Goal: Task Accomplishment & Management: Manage account settings

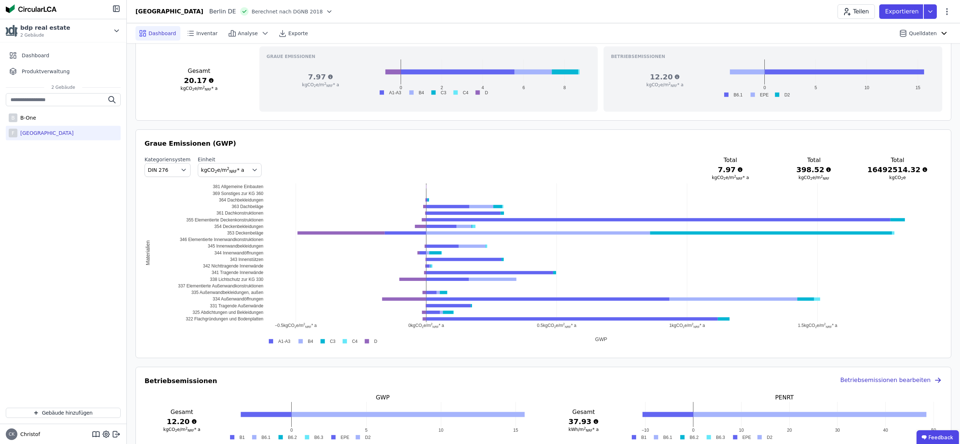
scroll to position [300, 0]
click at [271, 340] on rect at bounding box center [278, 340] width 29 height 7
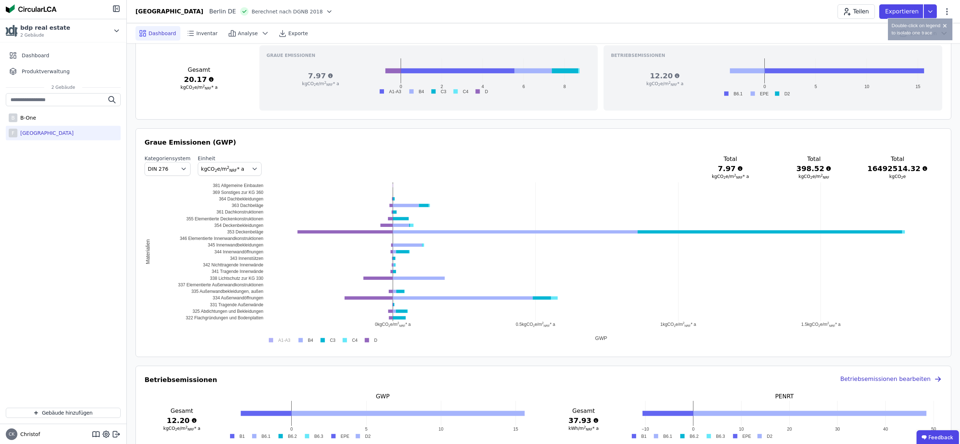
click at [271, 340] on rect at bounding box center [278, 340] width 29 height 7
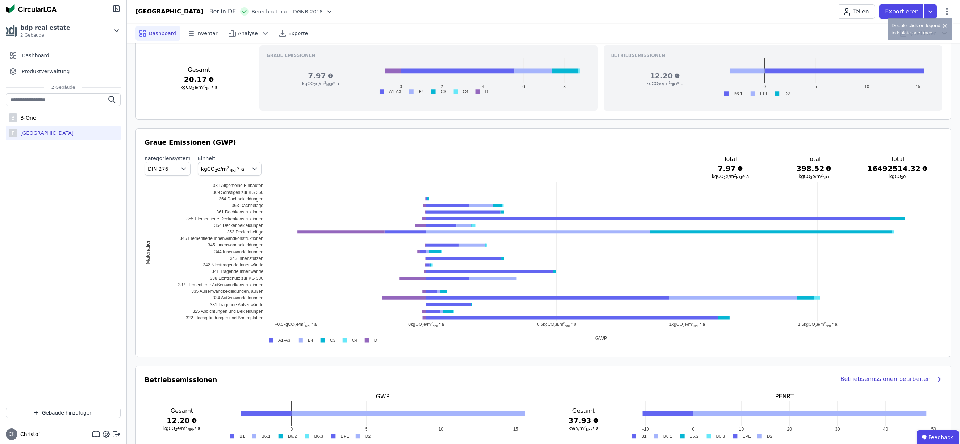
click at [345, 353] on div "Graue Emissionen (GWP) Kategoriensystem DIN 276 Einheit kgCO 2 e/m 2 NRF * a To…" at bounding box center [544, 242] width 816 height 229
click at [323, 341] on rect at bounding box center [326, 340] width 21 height 7
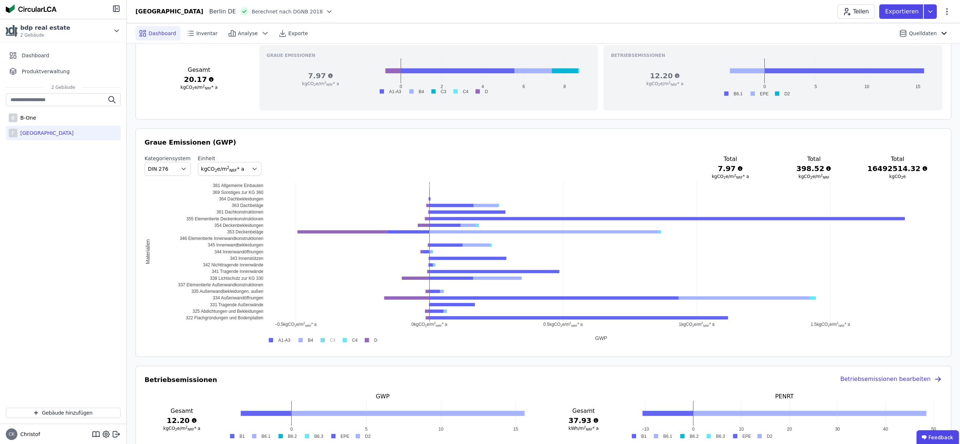
click at [344, 340] on rect at bounding box center [348, 340] width 21 height 7
click at [273, 340] on rect at bounding box center [278, 340] width 29 height 7
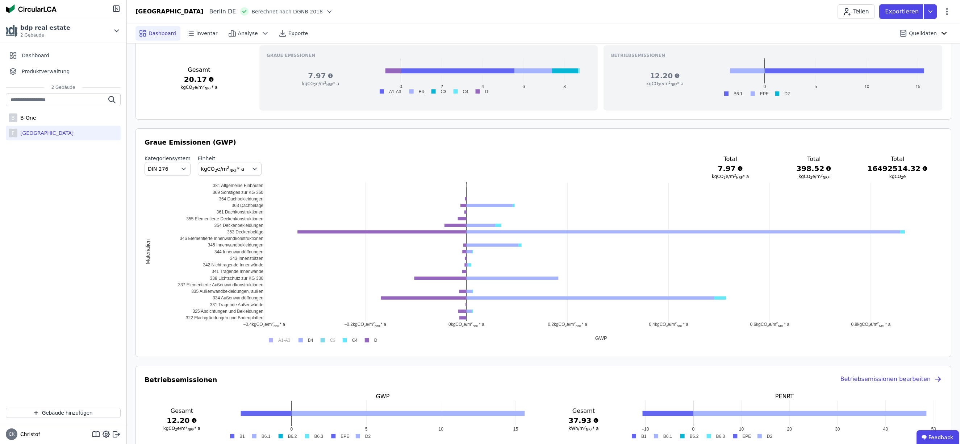
click at [271, 340] on rect at bounding box center [278, 340] width 29 height 7
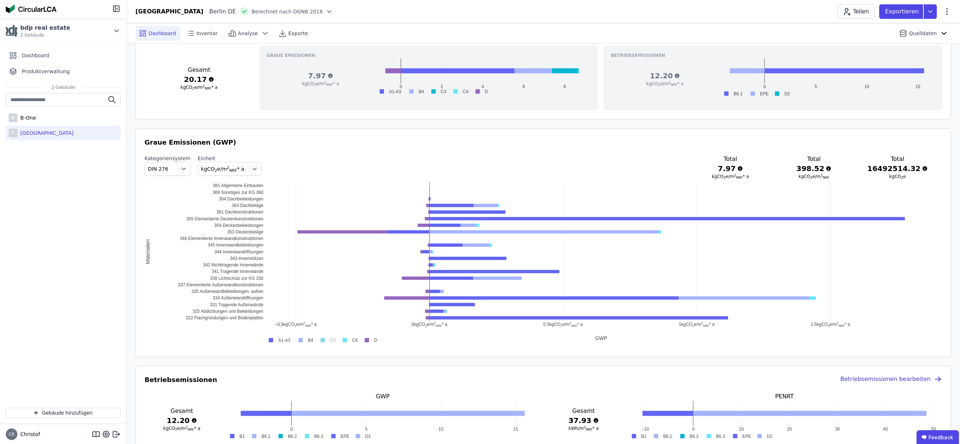
click at [300, 341] on rect at bounding box center [304, 340] width 21 height 7
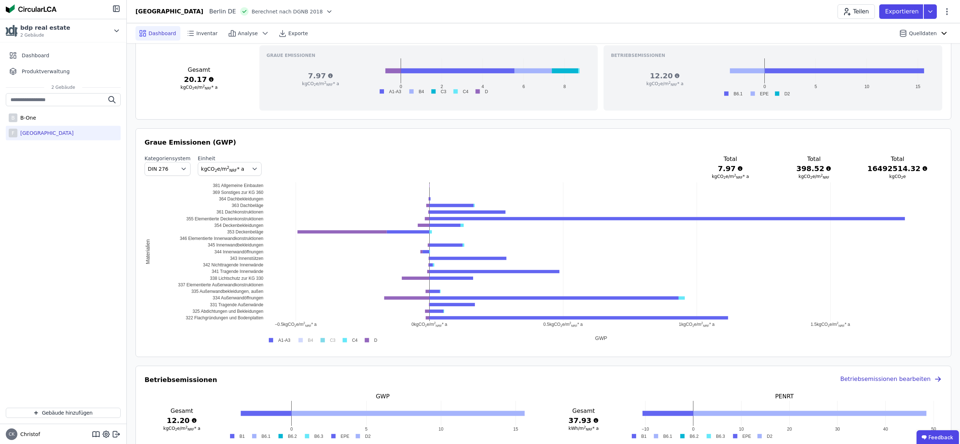
click at [301, 341] on rect at bounding box center [304, 340] width 21 height 7
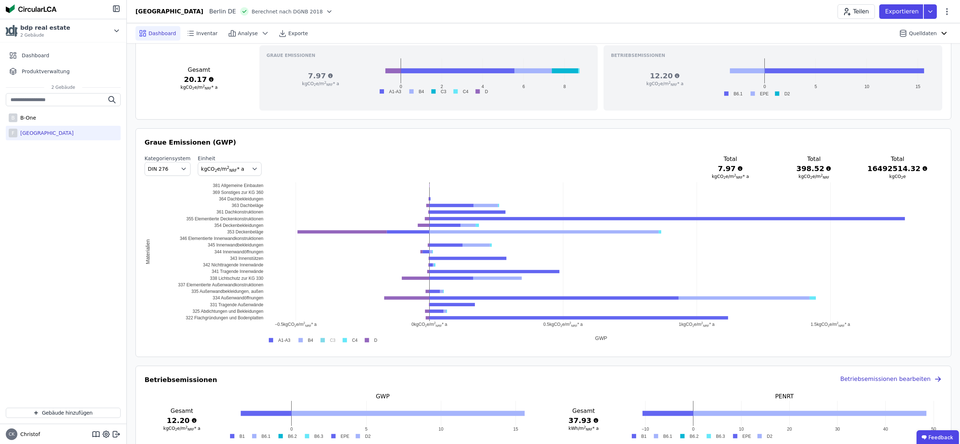
click at [323, 341] on rect at bounding box center [326, 340] width 21 height 7
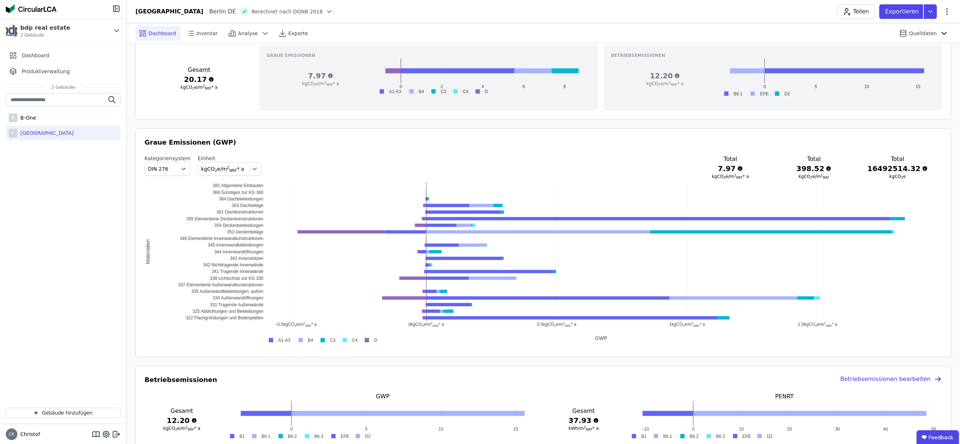
click at [218, 318] on div "−0.5 kgCO ​ 2 ​ e/m ​ 2 ​ ​ NRF ​ * a 0 kgCO ​ 2 ​ e/m ​ 2 ​ ​ NRF ​ * a 0.5 kg…" at bounding box center [544, 263] width 798 height 163
click at [210, 319] on div "−0.5 kgCO ​ 2 ​ e/m ​ 2 ​ ​ NRF ​ * a 0 kgCO ​ 2 ​ e/m ​ 2 ​ ​ NRF ​ * a 0.5 kg…" at bounding box center [544, 263] width 798 height 163
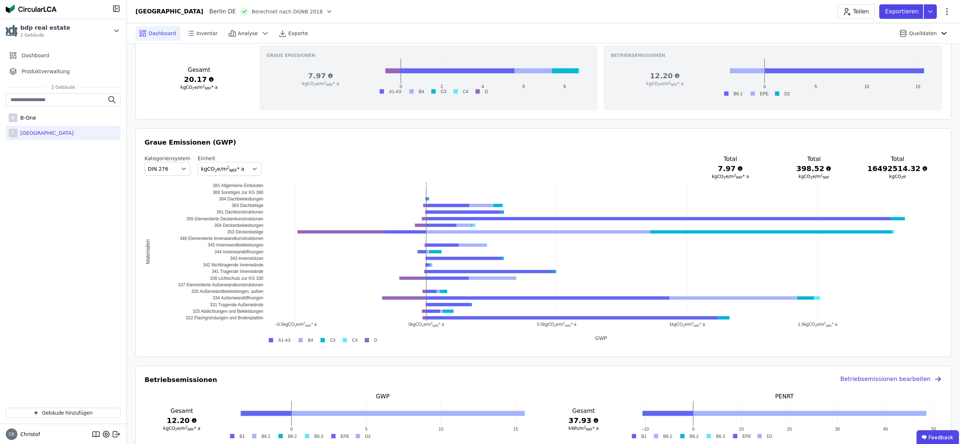
drag, startPoint x: 174, startPoint y: 318, endPoint x: 220, endPoint y: 317, distance: 46.8
click at [220, 317] on div "−0.5 kgCO ​ 2 ​ e/m ​ 2 ​ ​ NRF ​ * a 0 kgCO ​ 2 ​ e/m ​ 2 ​ ​ NRF ​ * a 0.5 kg…" at bounding box center [544, 263] width 798 height 163
click at [215, 320] on div "−0.5 kgCO ​ 2 ​ e/m ​ 2 ​ ​ NRF ​ * a 0 kgCO ​ 2 ​ e/m ​ 2 ​ ​ NRF ​ * a 0.5 kg…" at bounding box center [544, 263] width 798 height 163
click at [244, 299] on div "−0.5 kgCO ​ 2 ​ e/m ​ 2 ​ ​ NRF ​ * a 0 kgCO ​ 2 ​ e/m ​ 2 ​ ​ NRF ​ * a 0.5 kg…" at bounding box center [544, 263] width 798 height 163
click at [219, 320] on div "−0.5 kgCO ​ 2 ​ e/m ​ 2 ​ ​ NRF ​ * a 0 kgCO ​ 2 ​ e/m ​ 2 ​ ​ NRF ​ * a 0.5 kg…" at bounding box center [544, 263] width 798 height 163
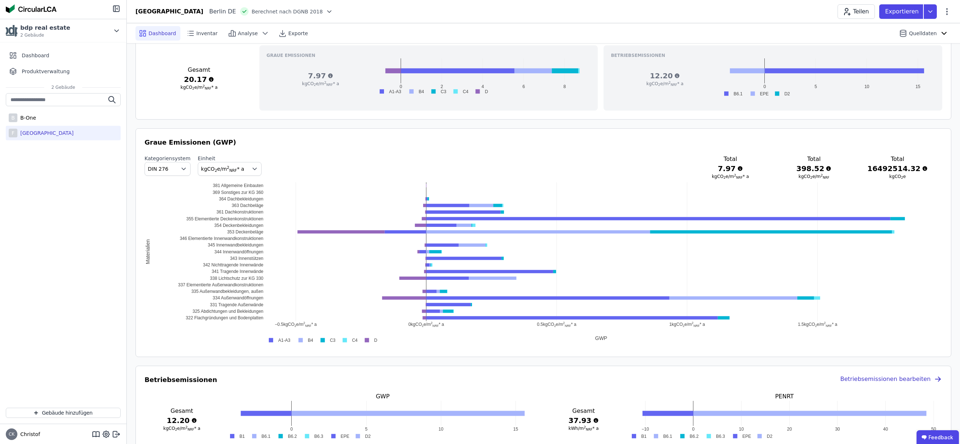
scroll to position [300, 0]
click at [250, 185] on div "−0.5 kgCO ​ 2 ​ e/m ​ 2 ​ ​ NRF ​ * a 0 kgCO ​ 2 ​ e/m ​ 2 ​ ​ NRF ​ * a 0.5 kg…" at bounding box center [544, 263] width 798 height 163
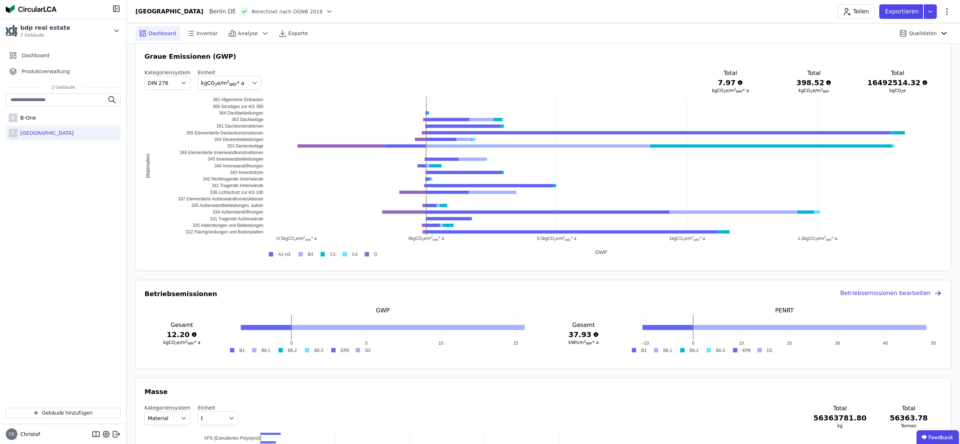
scroll to position [386, 0]
click at [242, 82] on span "kgCO 2 e/m 2 NRF * a" at bounding box center [224, 82] width 46 height 7
click at [216, 124] on span "kgCO 2 e" at bounding box center [213, 125] width 19 height 6
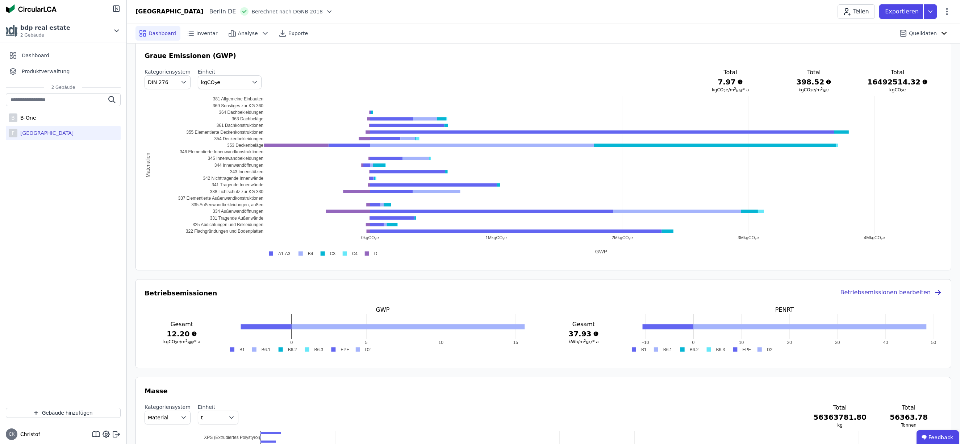
drag, startPoint x: 548, startPoint y: 238, endPoint x: 492, endPoint y: 236, distance: 56.6
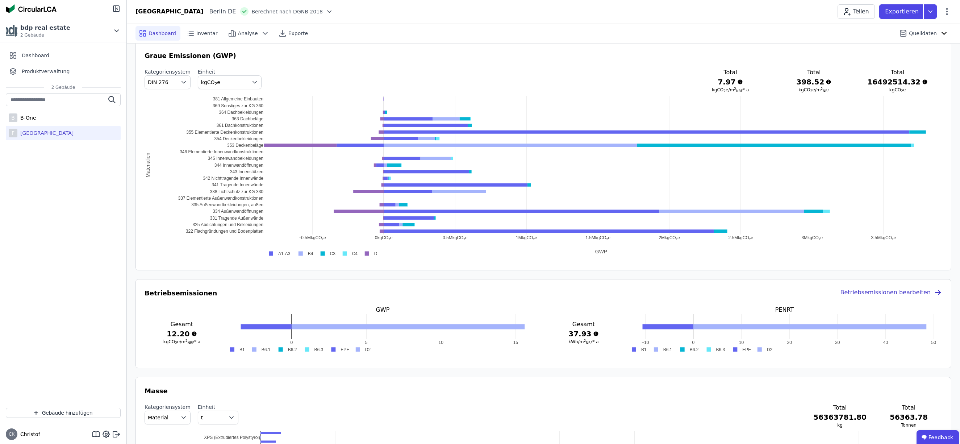
drag, startPoint x: 875, startPoint y: 238, endPoint x: 937, endPoint y: 239, distance: 62.3
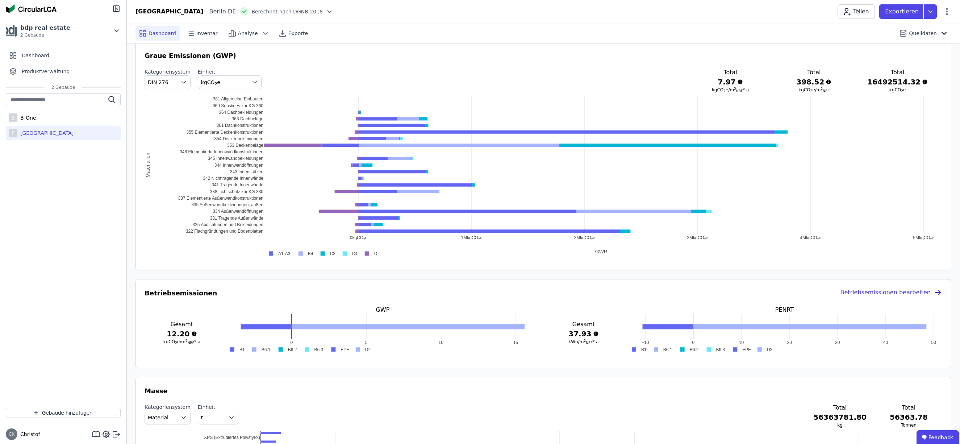
drag, startPoint x: 883, startPoint y: 237, endPoint x: 711, endPoint y: 243, distance: 171.9
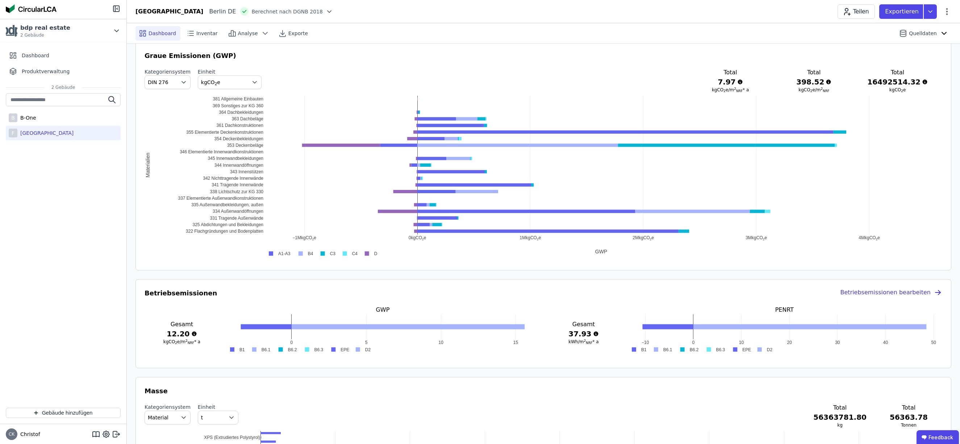
drag, startPoint x: 358, startPoint y: 238, endPoint x: 417, endPoint y: 239, distance: 59.4
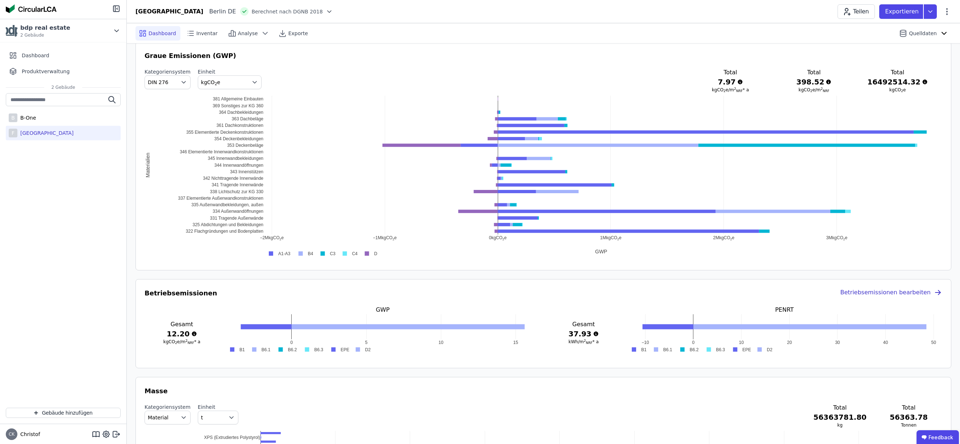
drag, startPoint x: 870, startPoint y: 237, endPoint x: 949, endPoint y: 238, distance: 79.7
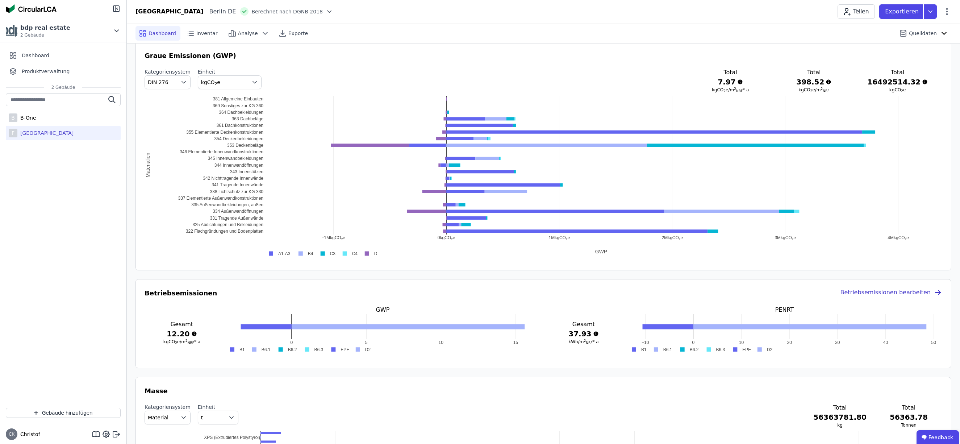
drag, startPoint x: 383, startPoint y: 238, endPoint x: 332, endPoint y: 237, distance: 51.1
click at [732, 253] on div "0 kgCO ​ 2 ​ e 1M kgCO ​ 2 ​ e 2M kgCO ​ 2 ​ e 3M kgCO ​ 2 ​ e −1M kgCO ​ 2 ​ e…" at bounding box center [544, 177] width 798 height 163
click at [724, 253] on div "0 kgCO ​ 2 ​ e 1M kgCO ​ 2 ​ e 2M kgCO ​ 2 ​ e 3M kgCO ​ 2 ​ e −1M kgCO ​ 2 ​ e…" at bounding box center [544, 177] width 798 height 163
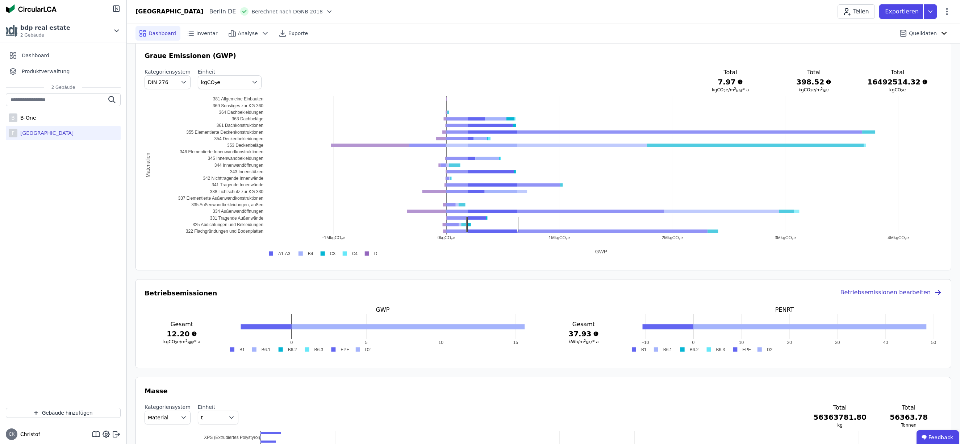
drag, startPoint x: 468, startPoint y: 224, endPoint x: 519, endPoint y: 225, distance: 50.7
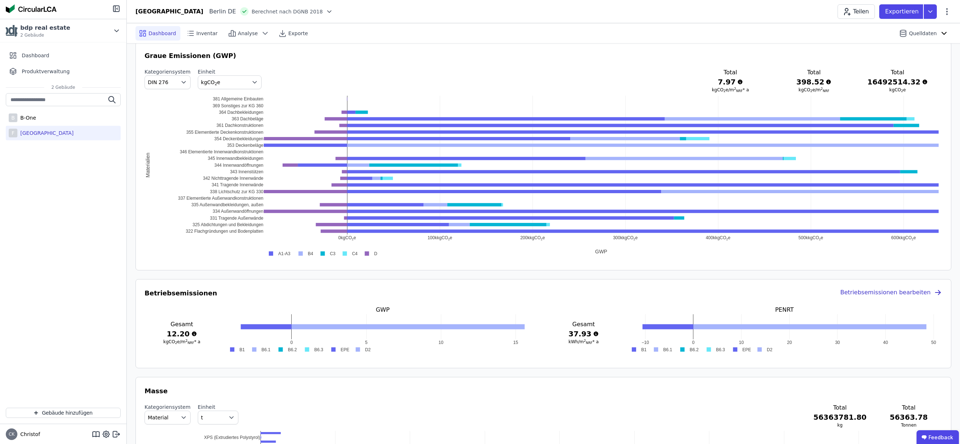
drag, startPoint x: 286, startPoint y: 238, endPoint x: 545, endPoint y: 249, distance: 259.3
click at [727, 251] on div "200k kgCO ​ 2 ​ e 300k kgCO ​ 2 ​ e 400k kgCO ​ 2 ​ e 500k kgCO ​ 2 ​ e 600k kg…" at bounding box center [544, 177] width 798 height 163
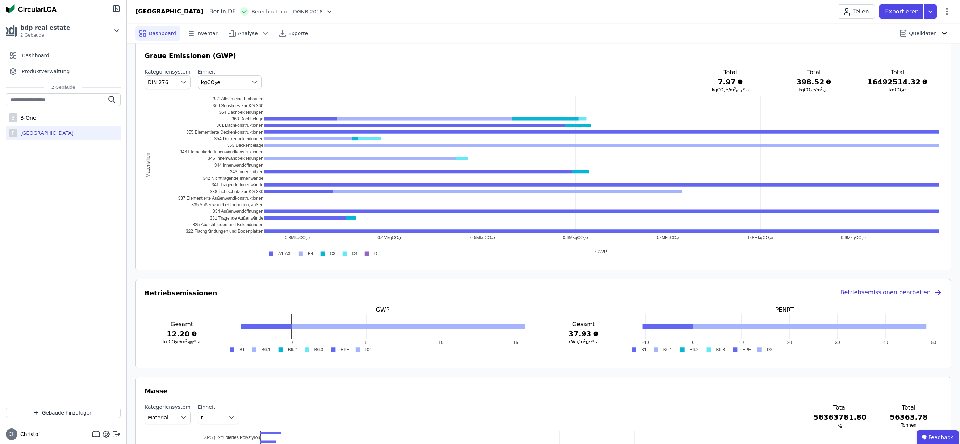
drag, startPoint x: 721, startPoint y: 238, endPoint x: 608, endPoint y: 241, distance: 112.4
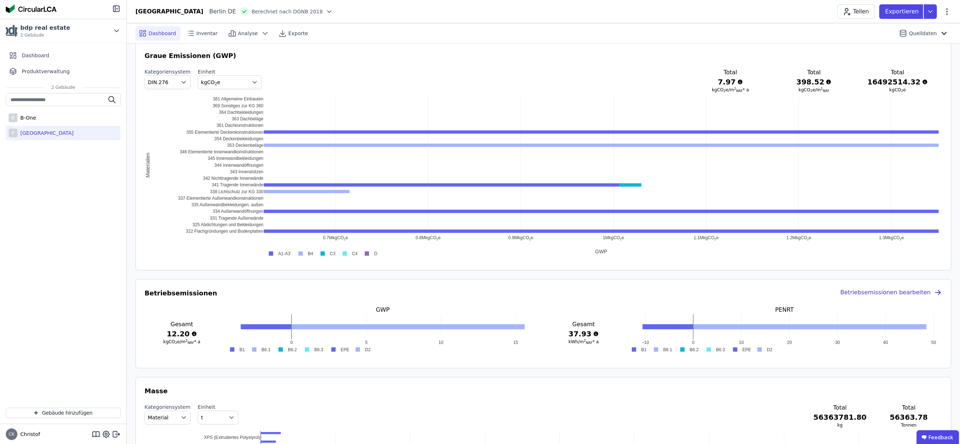
drag, startPoint x: 844, startPoint y: 240, endPoint x: 500, endPoint y: 228, distance: 344.5
drag, startPoint x: 847, startPoint y: 243, endPoint x: 505, endPoint y: 220, distance: 342.9
click at [501, 220] on div "0.7M kgCO ​ 2 ​ e 0.8M kgCO ​ 2 ​ e 0.9M kgCO ​ 2 ​ e 1M kgCO ​ 2 ​ e 1.1M kgCO…" at bounding box center [544, 177] width 798 height 163
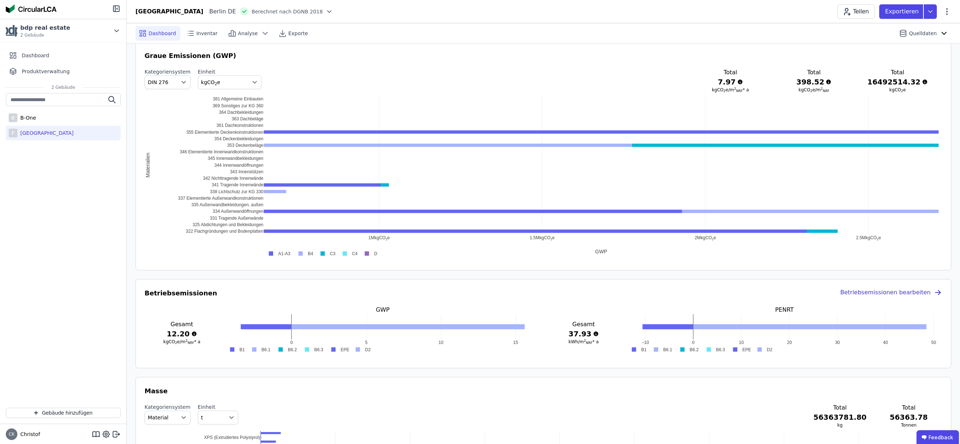
drag, startPoint x: 872, startPoint y: 238, endPoint x: 438, endPoint y: 217, distance: 435.0
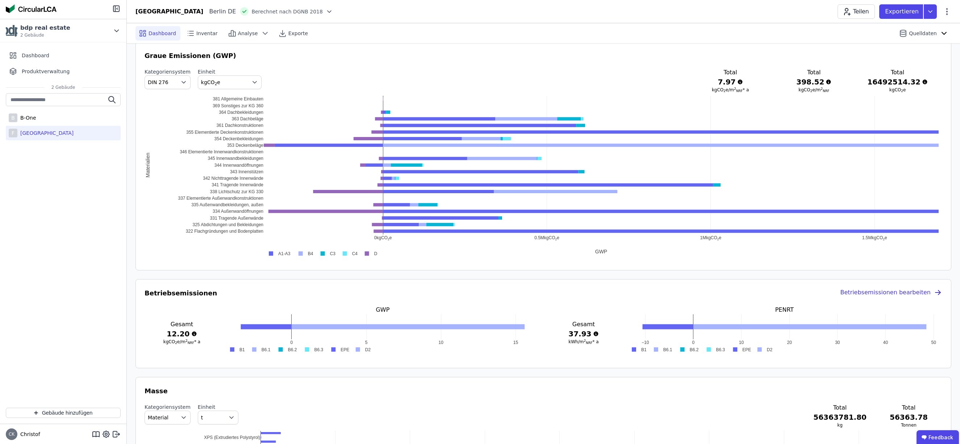
drag, startPoint x: 544, startPoint y: 236, endPoint x: 875, endPoint y: 228, distance: 331.3
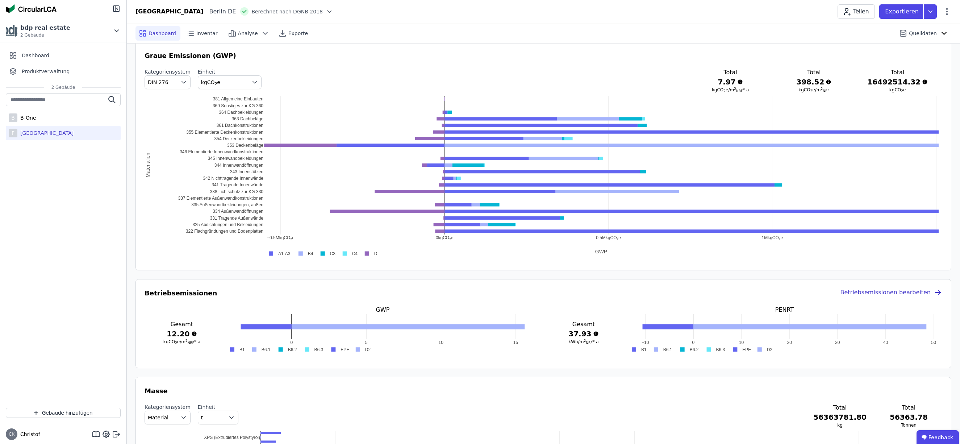
drag, startPoint x: 384, startPoint y: 237, endPoint x: 455, endPoint y: 237, distance: 71.0
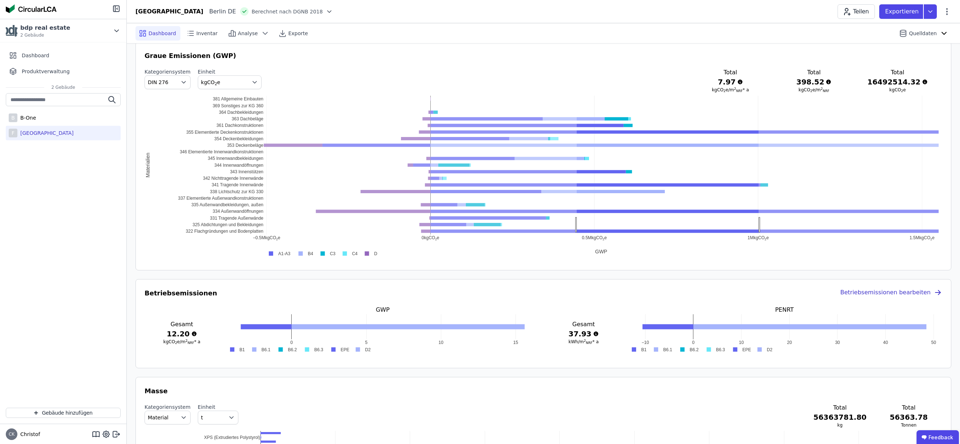
drag, startPoint x: 759, startPoint y: 225, endPoint x: 577, endPoint y: 221, distance: 181.9
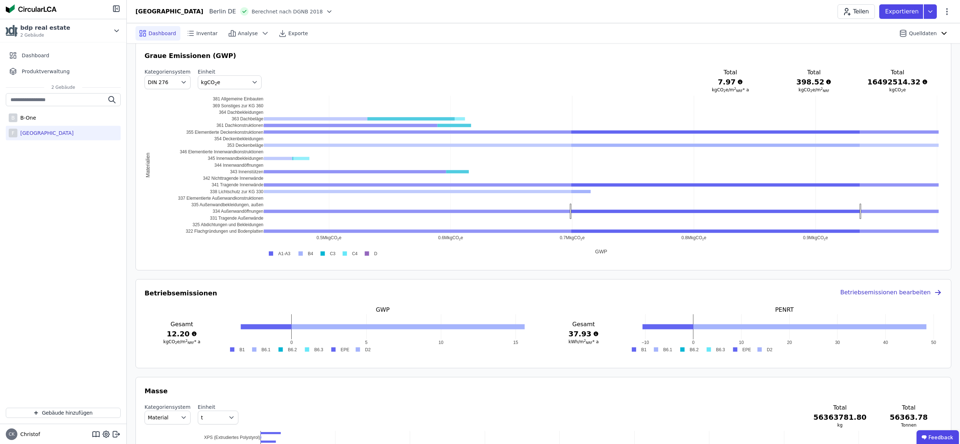
drag, startPoint x: 571, startPoint y: 211, endPoint x: 860, endPoint y: 216, distance: 288.8
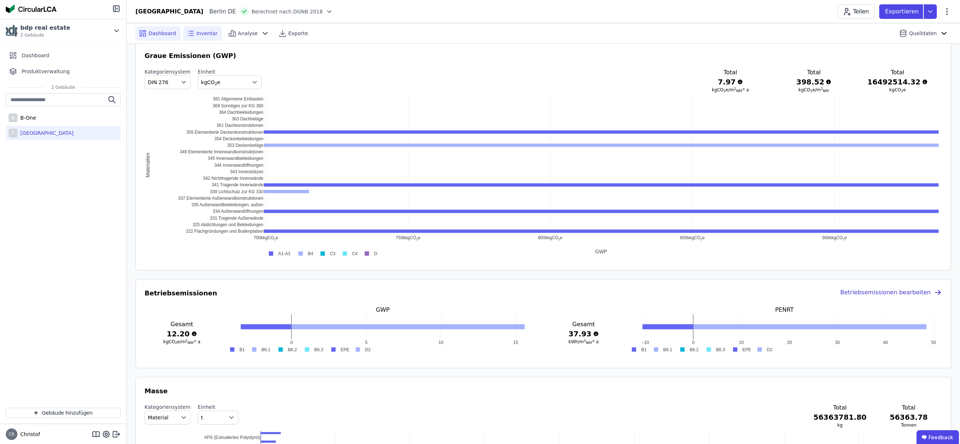
click at [206, 33] on span "Inventar" at bounding box center [206, 33] width 21 height 7
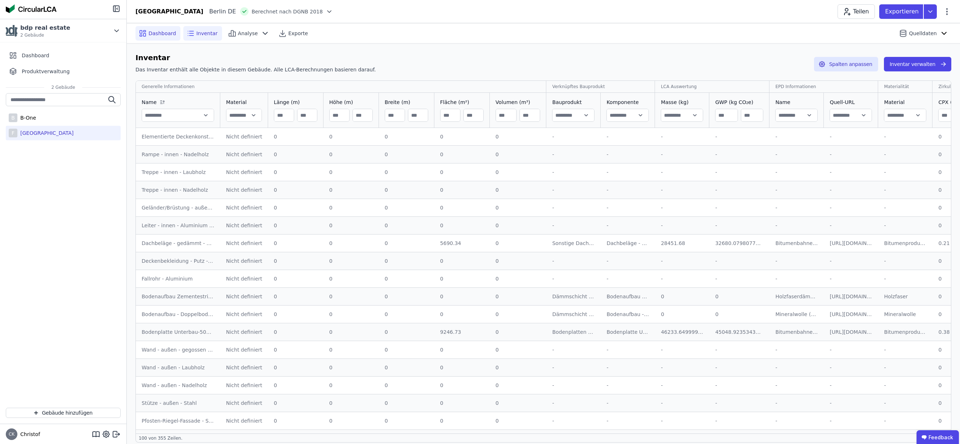
scroll to position [5, 0]
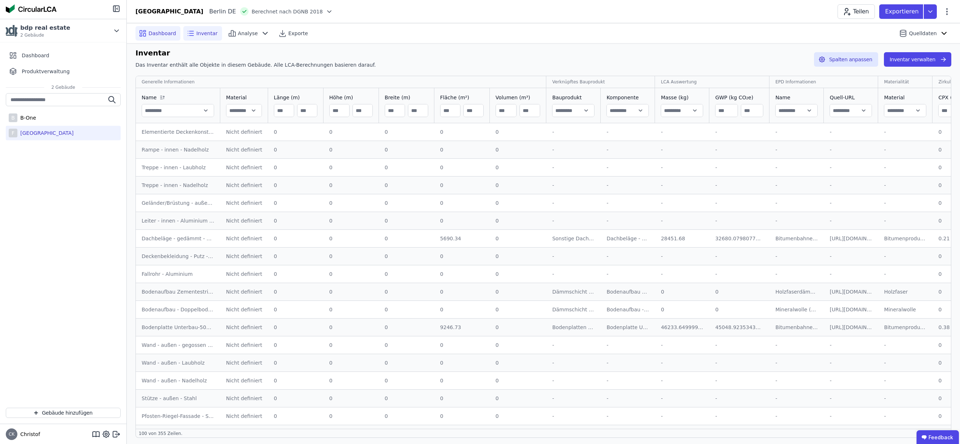
click at [162, 33] on span "Dashboard" at bounding box center [163, 33] width 28 height 7
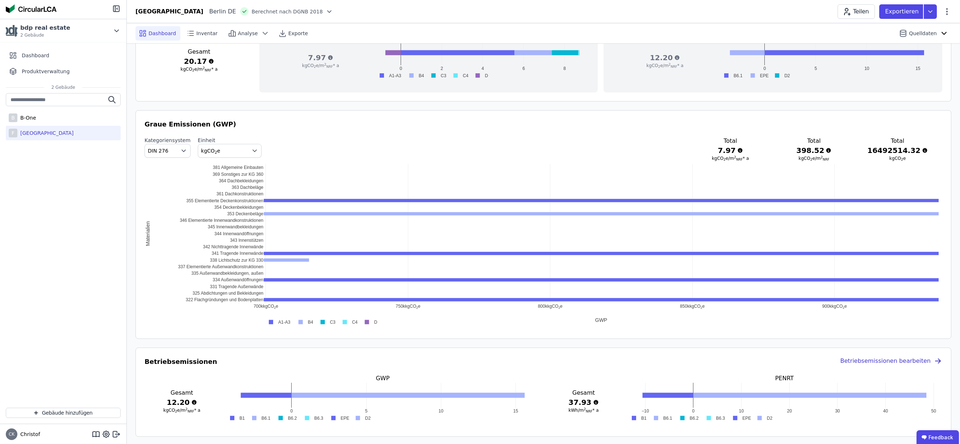
scroll to position [320, 0]
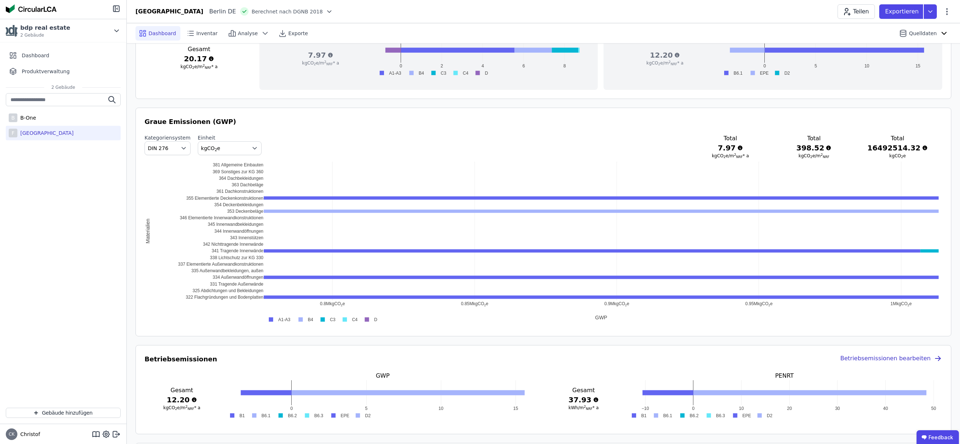
drag, startPoint x: 835, startPoint y: 303, endPoint x: 617, endPoint y: 307, distance: 217.8
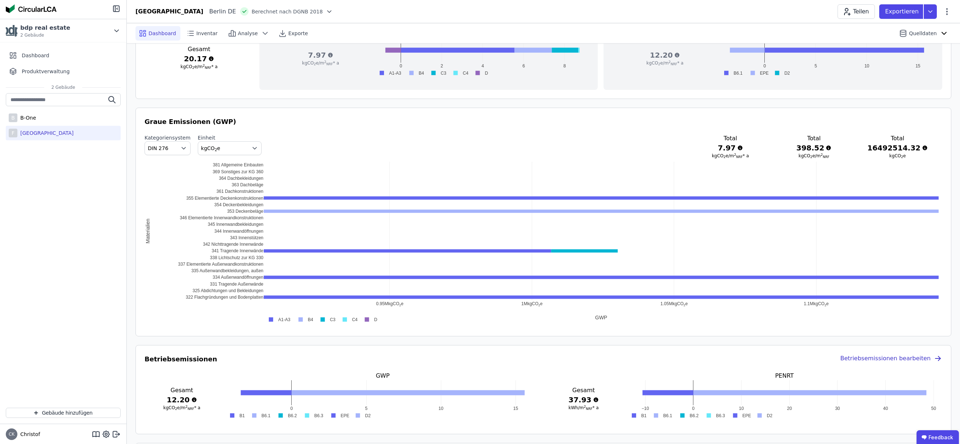
drag, startPoint x: 761, startPoint y: 303, endPoint x: 400, endPoint y: 299, distance: 360.9
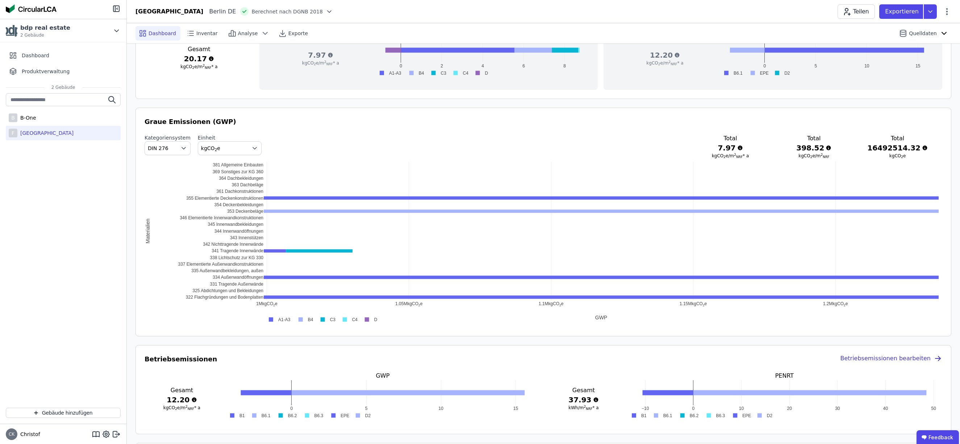
drag, startPoint x: 673, startPoint y: 304, endPoint x: 414, endPoint y: 300, distance: 259.1
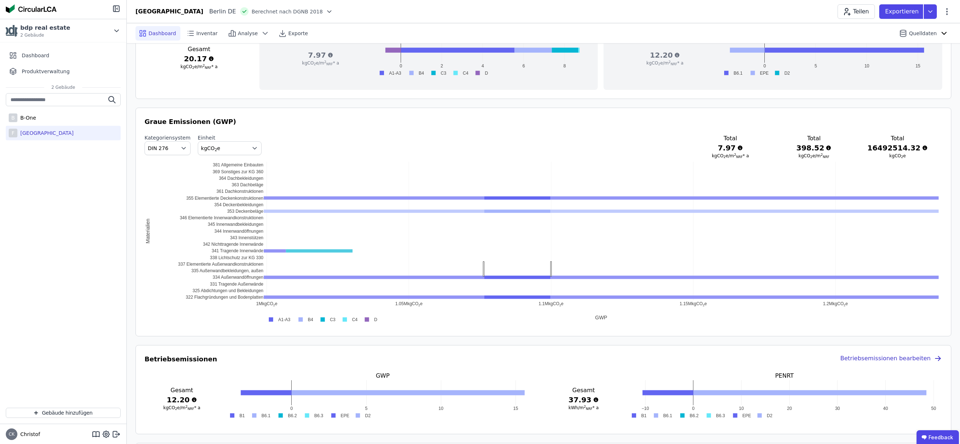
drag, startPoint x: 550, startPoint y: 269, endPoint x: 484, endPoint y: 267, distance: 66.0
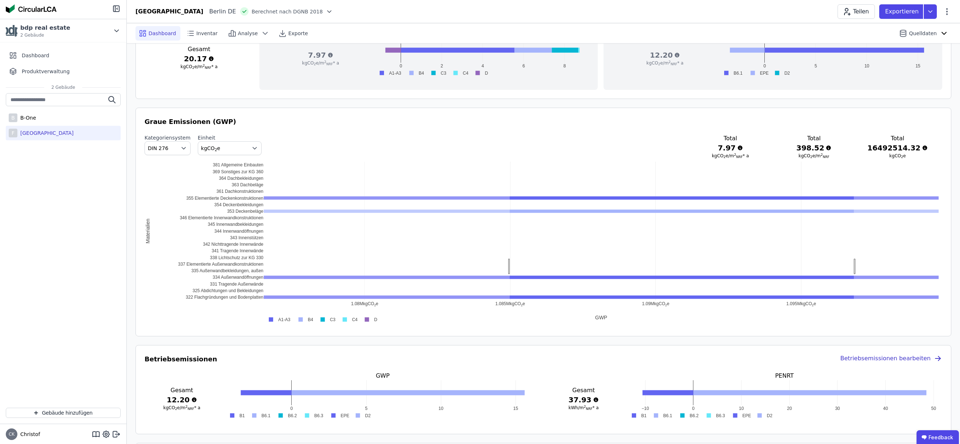
drag, startPoint x: 510, startPoint y: 266, endPoint x: 854, endPoint y: 267, distance: 344.3
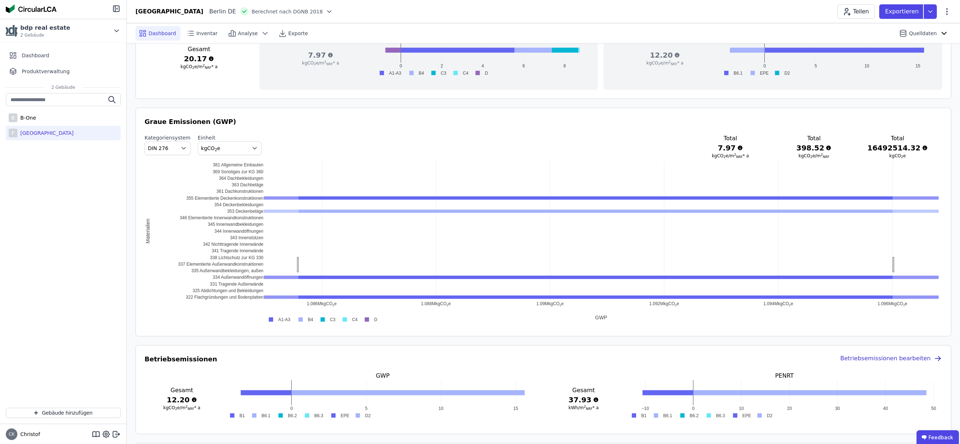
drag, startPoint x: 893, startPoint y: 265, endPoint x: 297, endPoint y: 265, distance: 595.7
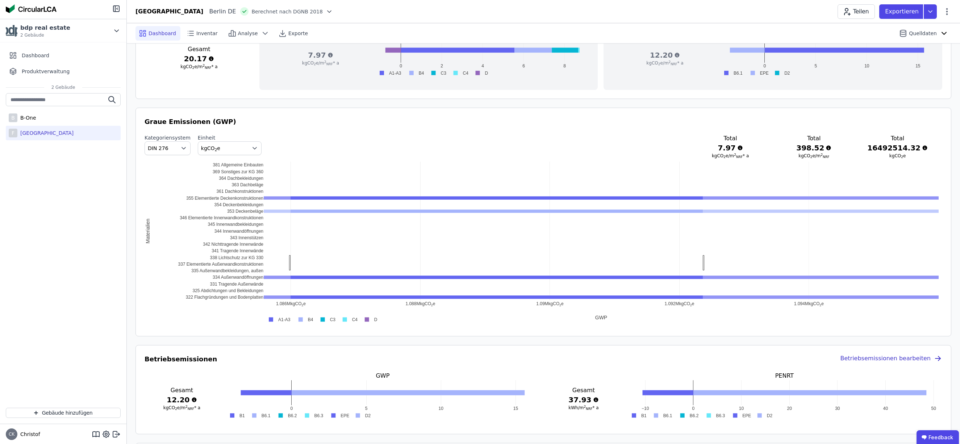
drag, startPoint x: 291, startPoint y: 263, endPoint x: 704, endPoint y: 267, distance: 413.8
drag, startPoint x: 370, startPoint y: 261, endPoint x: 696, endPoint y: 266, distance: 326.2
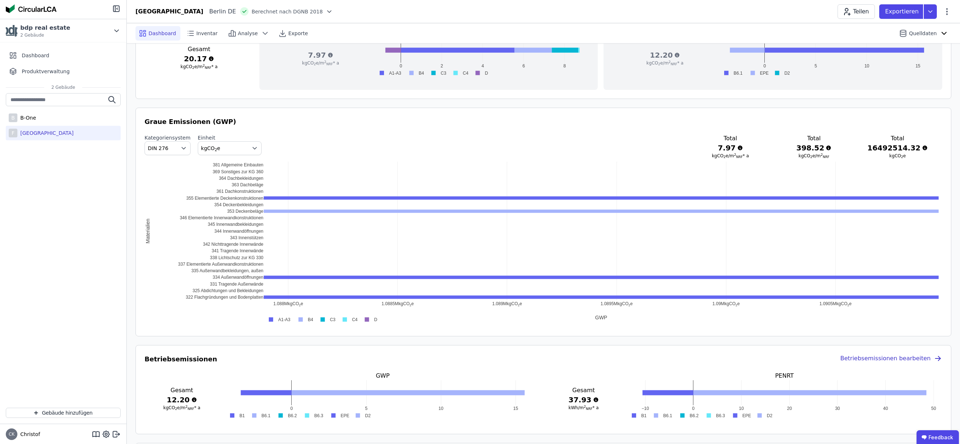
drag, startPoint x: 596, startPoint y: 303, endPoint x: 408, endPoint y: 301, distance: 188.5
drag, startPoint x: 839, startPoint y: 302, endPoint x: 632, endPoint y: 298, distance: 206.2
drag, startPoint x: 731, startPoint y: 302, endPoint x: 362, endPoint y: 294, distance: 369.3
drag, startPoint x: 736, startPoint y: 316, endPoint x: 639, endPoint y: 304, distance: 97.8
click at [496, 301] on div "1.091M kgCO ​ 2 ​ e 1.0915M kgCO ​ 2 ​ e 1.092M kgCO ​ 2 ​ e 1.0925M kgCO ​ 2 ​…" at bounding box center [544, 243] width 798 height 163
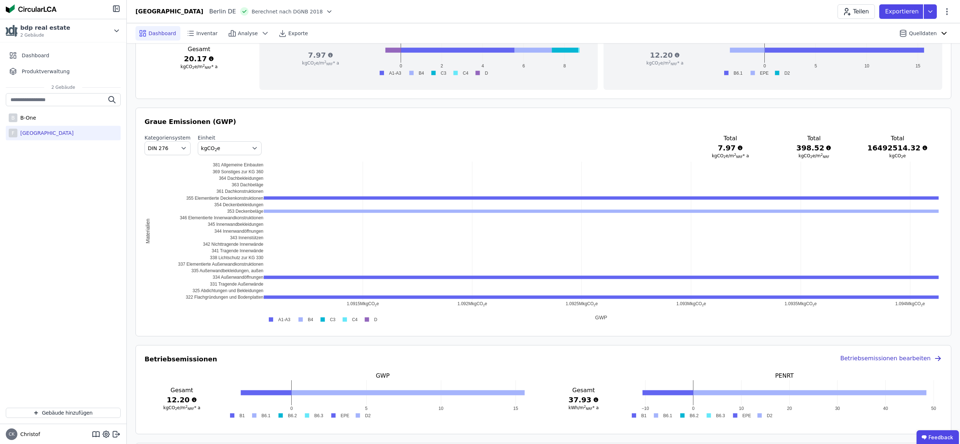
drag, startPoint x: 686, startPoint y: 302, endPoint x: 432, endPoint y: 290, distance: 255.1
click at [32, 118] on div "B-One" at bounding box center [26, 117] width 19 height 7
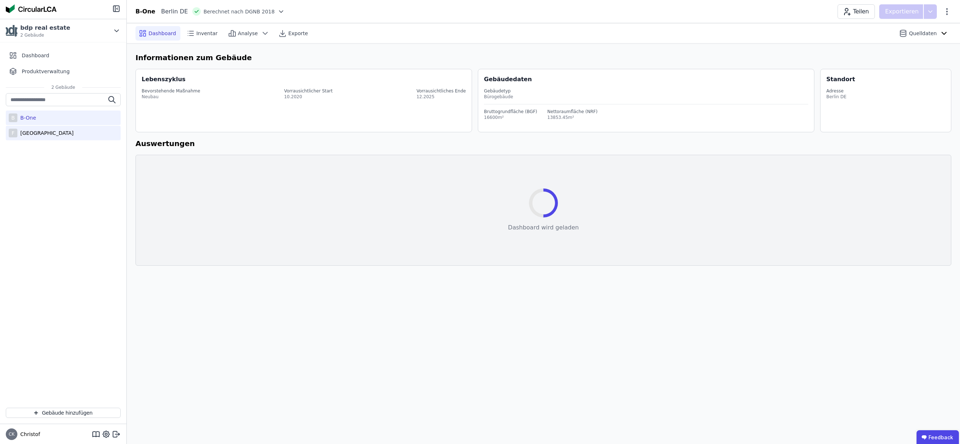
click at [41, 133] on div "[GEOGRAPHIC_DATA]" at bounding box center [45, 132] width 56 height 7
click at [42, 170] on div "B B-One F Friedrichspark" at bounding box center [63, 247] width 126 height 309
click at [33, 133] on div "[GEOGRAPHIC_DATA]" at bounding box center [45, 132] width 56 height 7
click at [373, 307] on div "Dashboard Inventar Analyse Exporte Quelldaten Informationen zum Gebäude Lebensz…" at bounding box center [543, 233] width 833 height 421
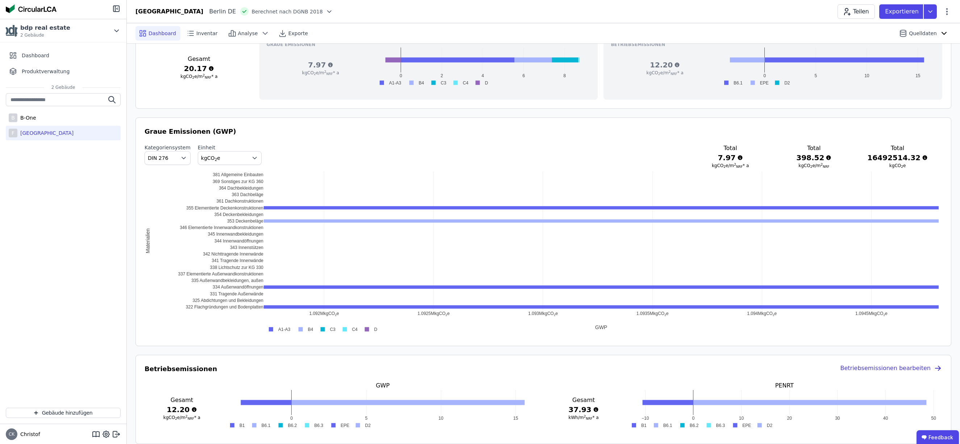
scroll to position [307, 0]
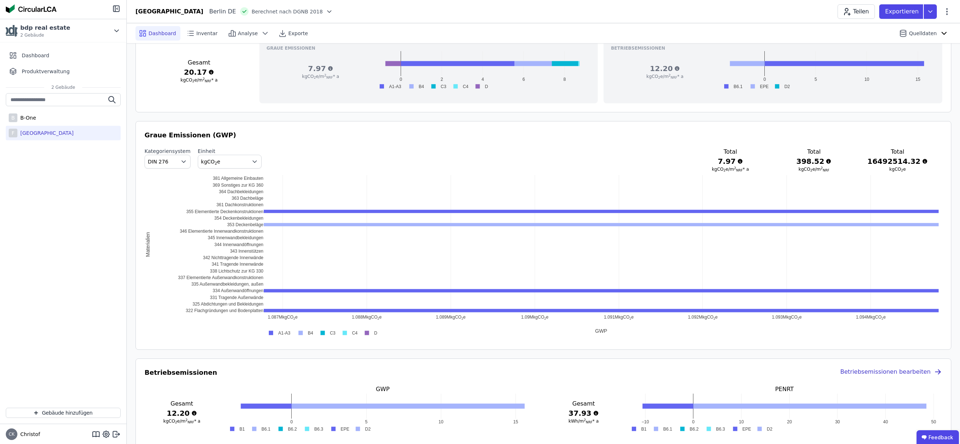
drag, startPoint x: 322, startPoint y: 318, endPoint x: 721, endPoint y: 320, distance: 399.3
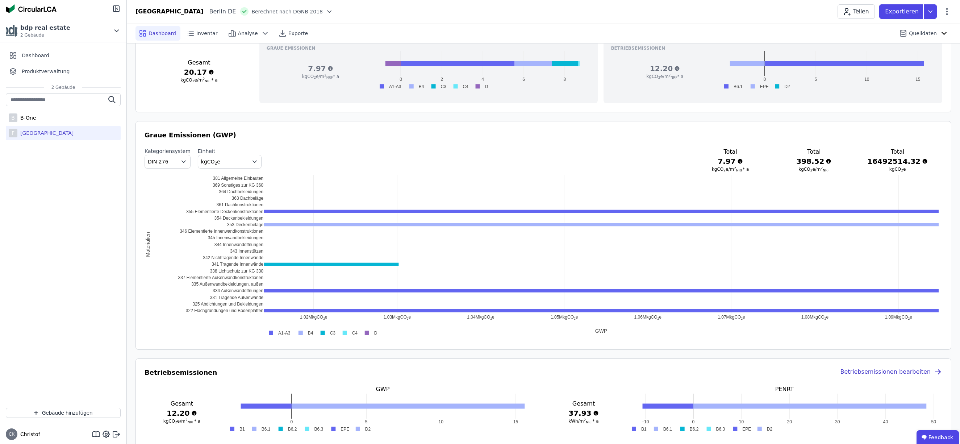
drag, startPoint x: 285, startPoint y: 316, endPoint x: 993, endPoint y: 356, distance: 709.6
click at [960, 356] on html "bdp real estate 2 Gebäude Dashboard Produktverwaltung 2 Gebäude B [GEOGRAPHIC_D…" at bounding box center [480, 315] width 960 height 1244
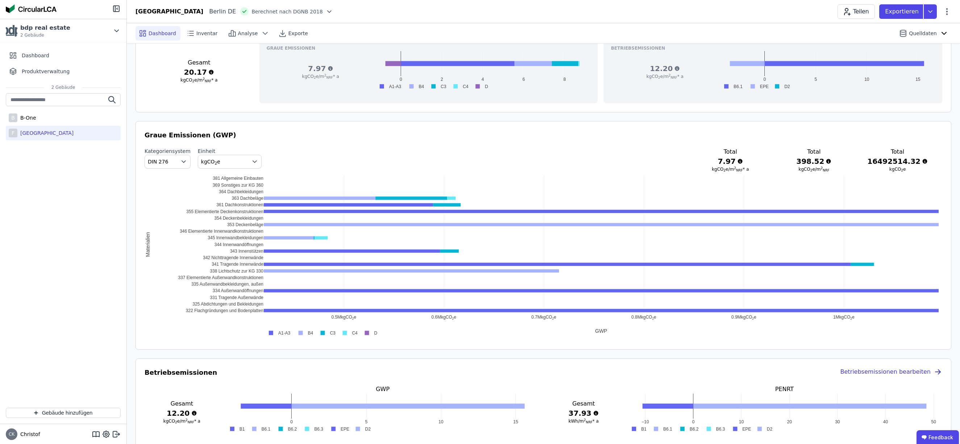
drag, startPoint x: 312, startPoint y: 316, endPoint x: 907, endPoint y: 332, distance: 594.5
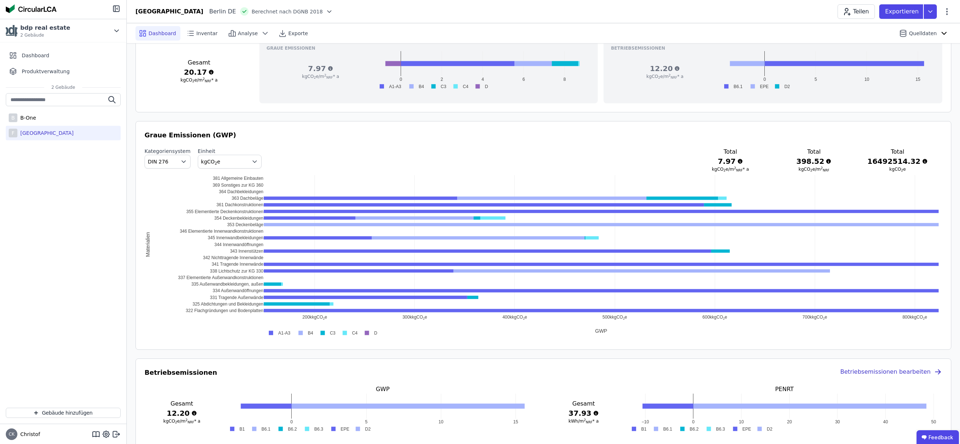
drag, startPoint x: 342, startPoint y: 316, endPoint x: 613, endPoint y: 326, distance: 271.2
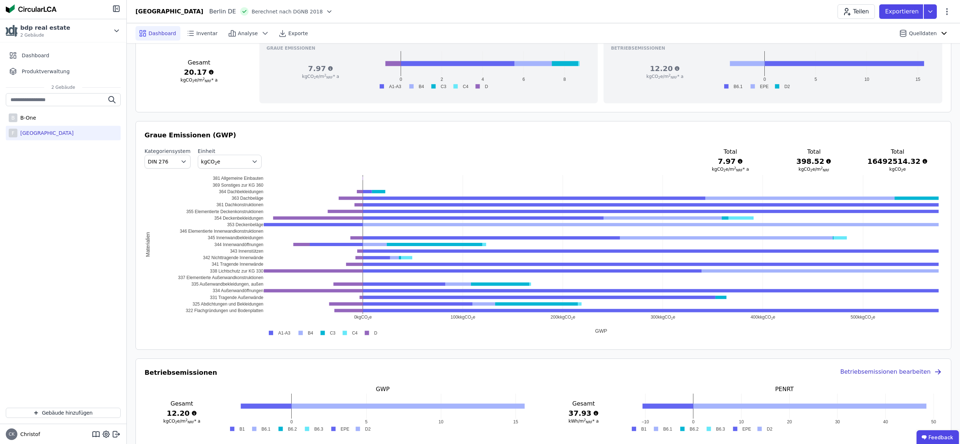
drag, startPoint x: 412, startPoint y: 317, endPoint x: 661, endPoint y: 319, distance: 248.2
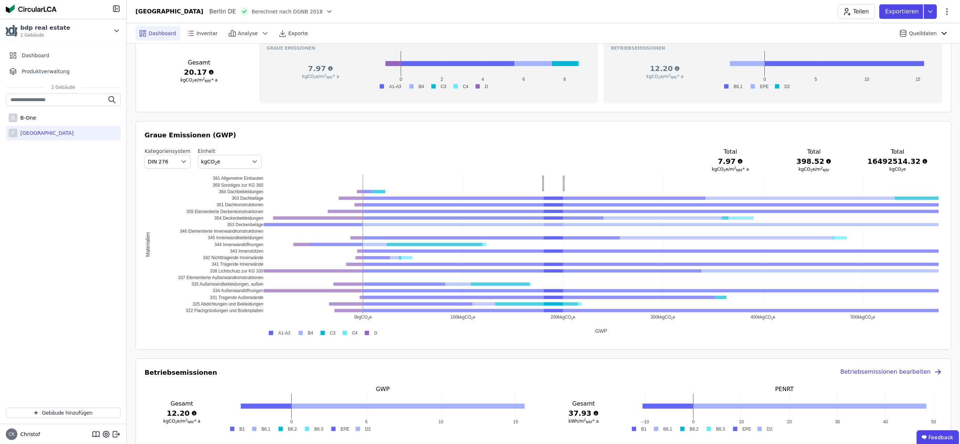
drag, startPoint x: 563, startPoint y: 183, endPoint x: 544, endPoint y: 184, distance: 19.2
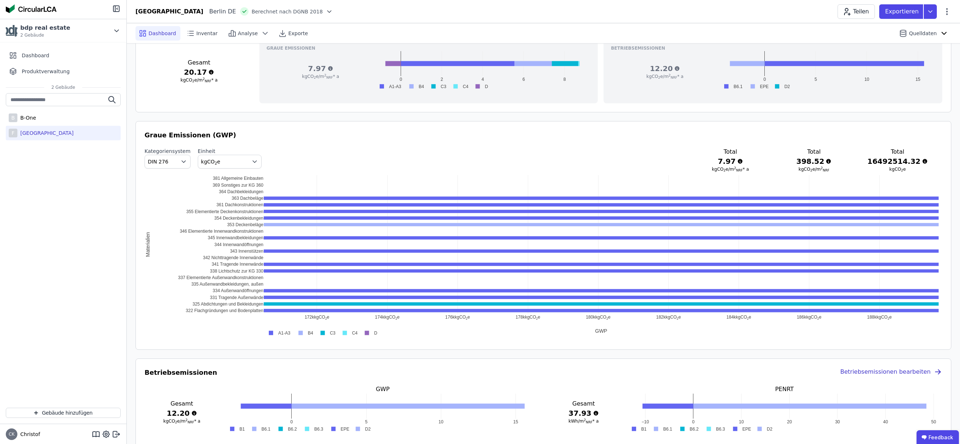
drag, startPoint x: 376, startPoint y: 316, endPoint x: 740, endPoint y: 303, distance: 364.4
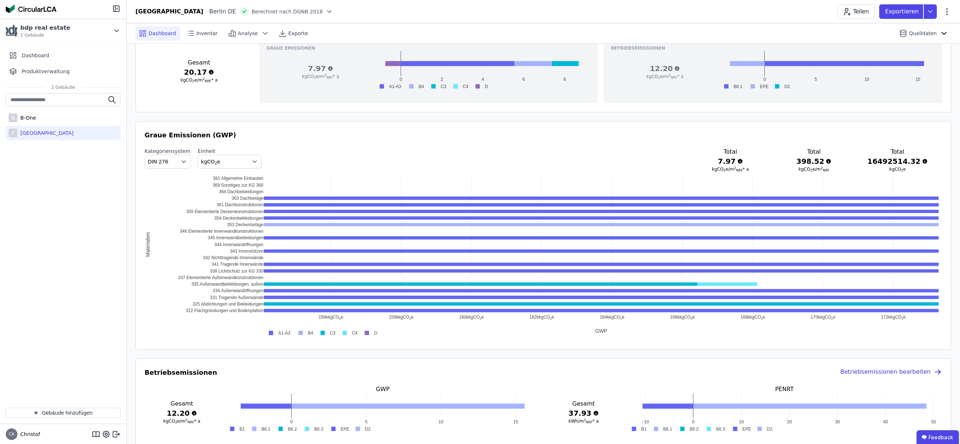
drag, startPoint x: 383, startPoint y: 317, endPoint x: 860, endPoint y: 311, distance: 476.6
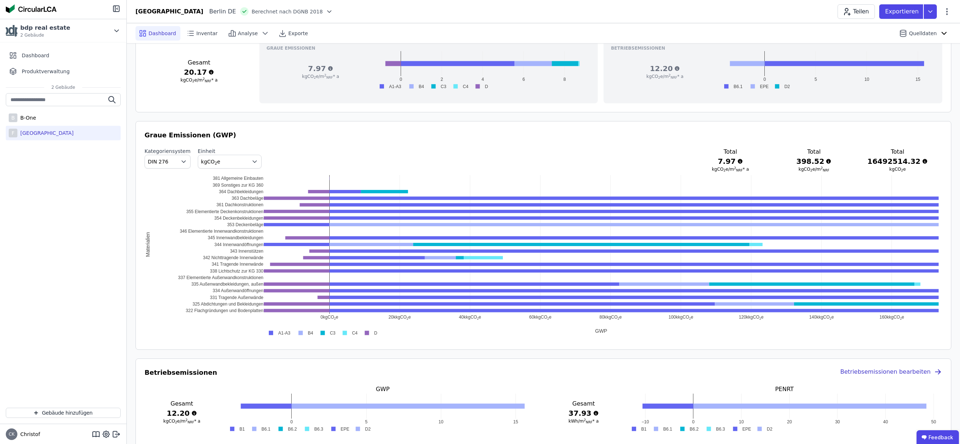
drag, startPoint x: 325, startPoint y: 316, endPoint x: 1017, endPoint y: 316, distance: 691.8
click at [960, 316] on html "bdp real estate 2 Gebäude Dashboard Produktverwaltung 2 Gebäude B [GEOGRAPHIC_D…" at bounding box center [480, 315] width 960 height 1244
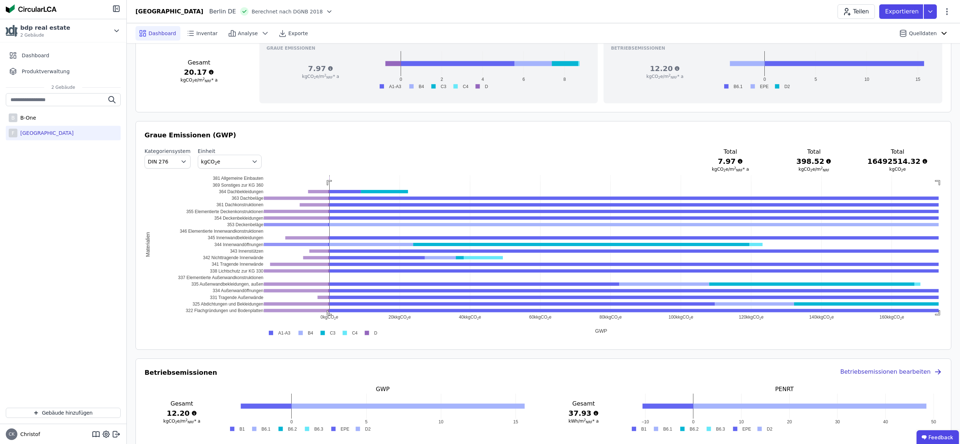
drag, startPoint x: 328, startPoint y: 182, endPoint x: 967, endPoint y: 331, distance: 655.8
click at [960, 331] on html "bdp real estate 2 Gebäude Dashboard Produktverwaltung 2 Gebäude B [GEOGRAPHIC_D…" at bounding box center [480, 315] width 960 height 1244
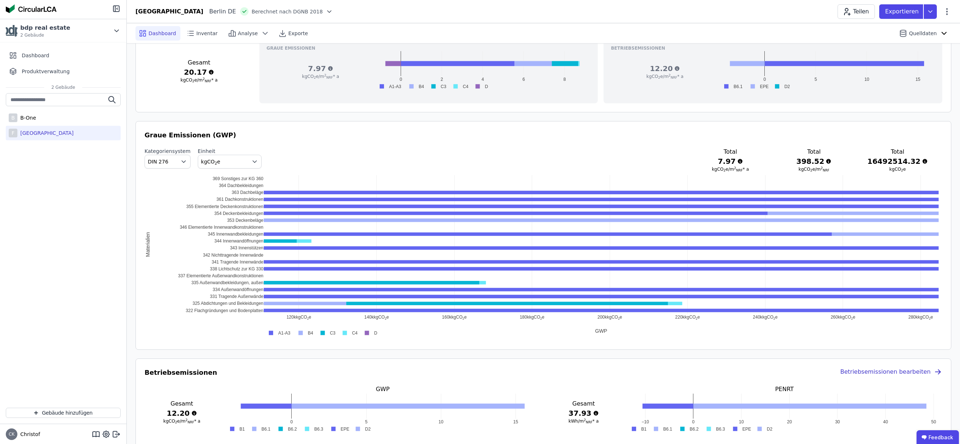
drag, startPoint x: 731, startPoint y: 317, endPoint x: 294, endPoint y: 296, distance: 437.5
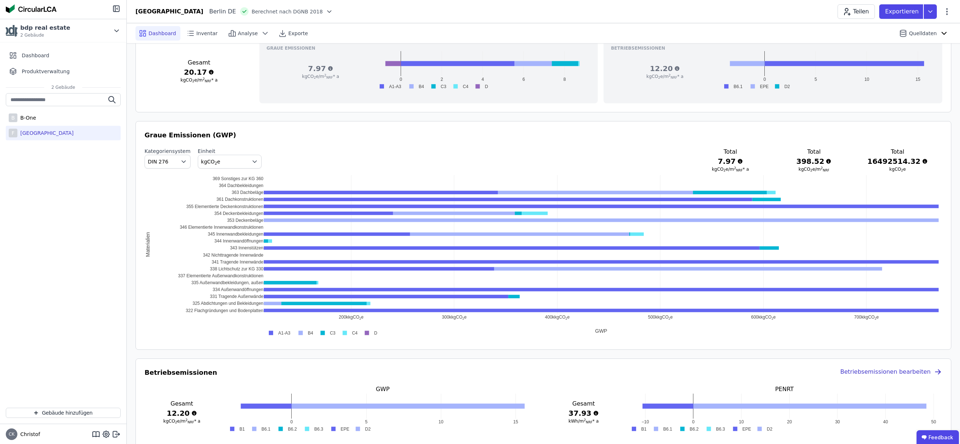
drag, startPoint x: 903, startPoint y: 316, endPoint x: 407, endPoint y: 305, distance: 496.2
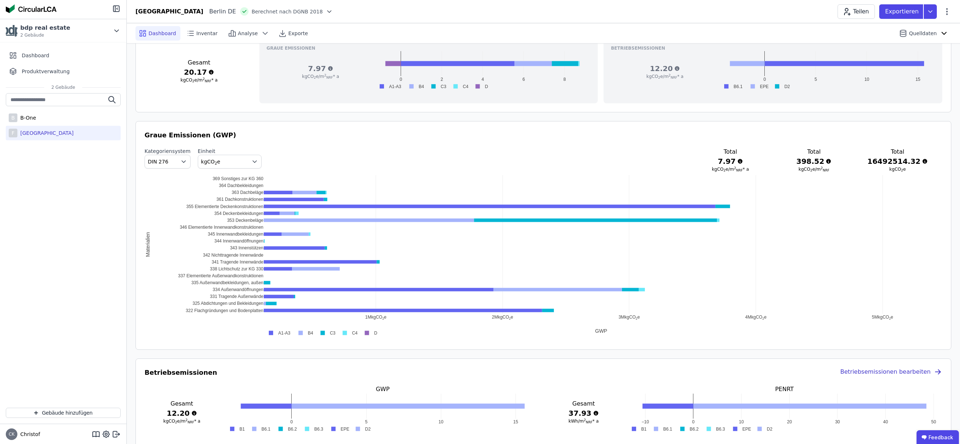
drag, startPoint x: 874, startPoint y: 318, endPoint x: 284, endPoint y: 235, distance: 595.7
drag, startPoint x: 756, startPoint y: 192, endPoint x: 75, endPoint y: 324, distance: 693.9
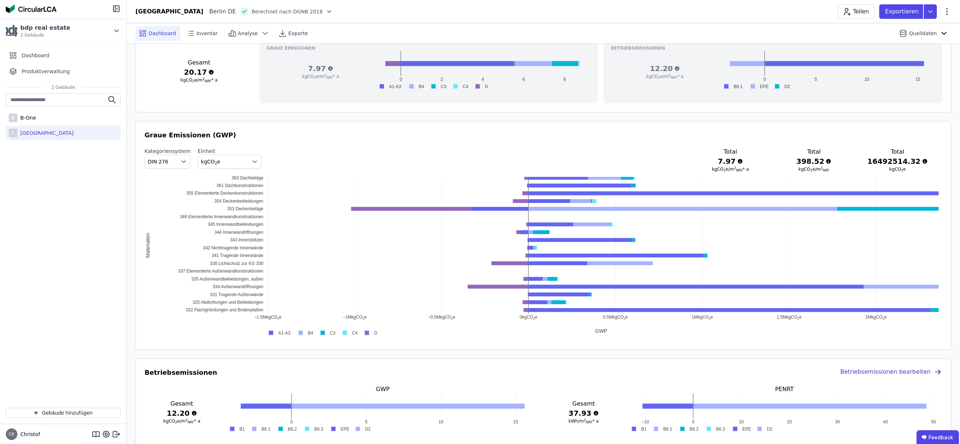
drag, startPoint x: 419, startPoint y: 316, endPoint x: 715, endPoint y: 319, distance: 296.1
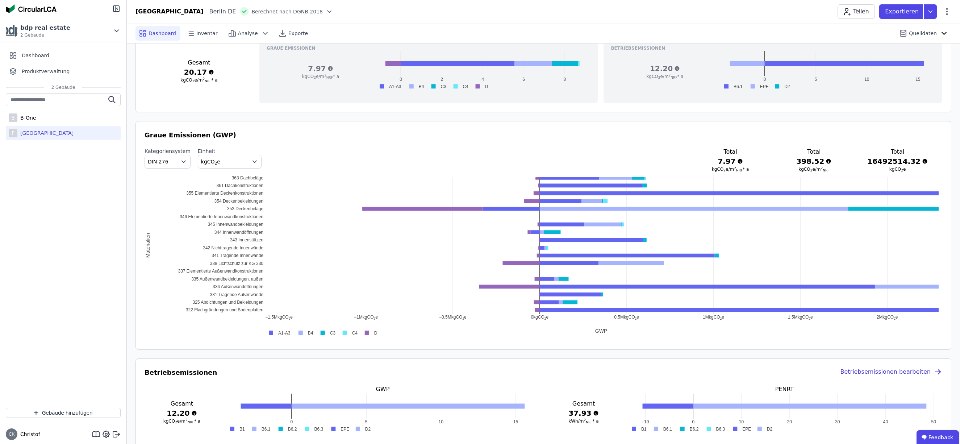
drag, startPoint x: 654, startPoint y: 321, endPoint x: 465, endPoint y: 298, distance: 190.5
click at [465, 298] on div "0.5M kgCO ​ 2 ​ e 1M kgCO ​ 2 ​ e 1.5M kgCO ​ 2 ​ e 2M kgCO ​ 2 ​ e 0 kgCO ​ 2 …" at bounding box center [544, 256] width 798 height 163
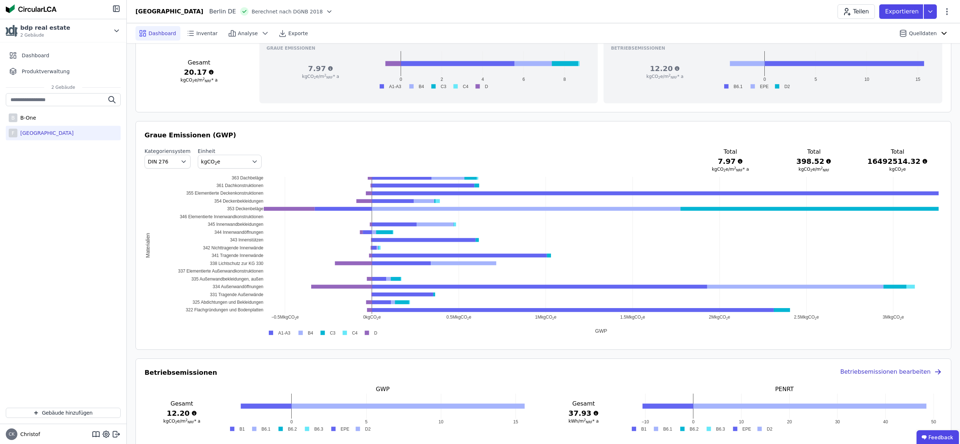
drag, startPoint x: 540, startPoint y: 317, endPoint x: 372, endPoint y: 296, distance: 169.1
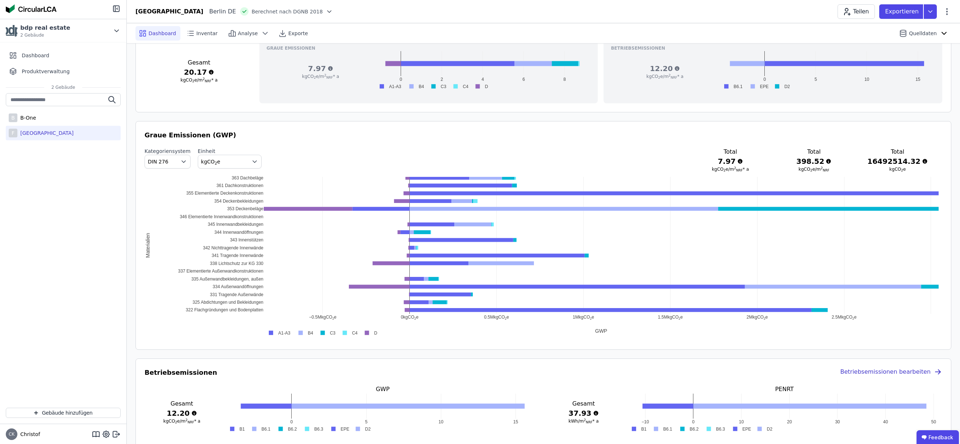
drag, startPoint x: 371, startPoint y: 317, endPoint x: 428, endPoint y: 316, distance: 56.5
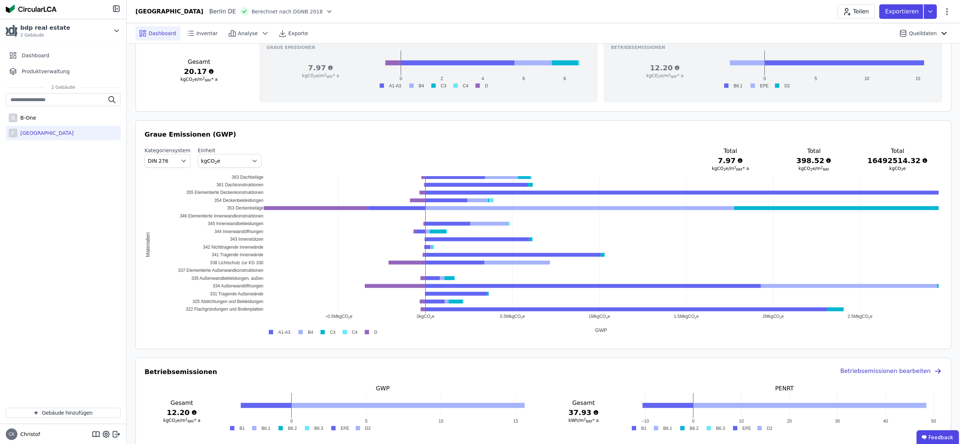
scroll to position [321, 0]
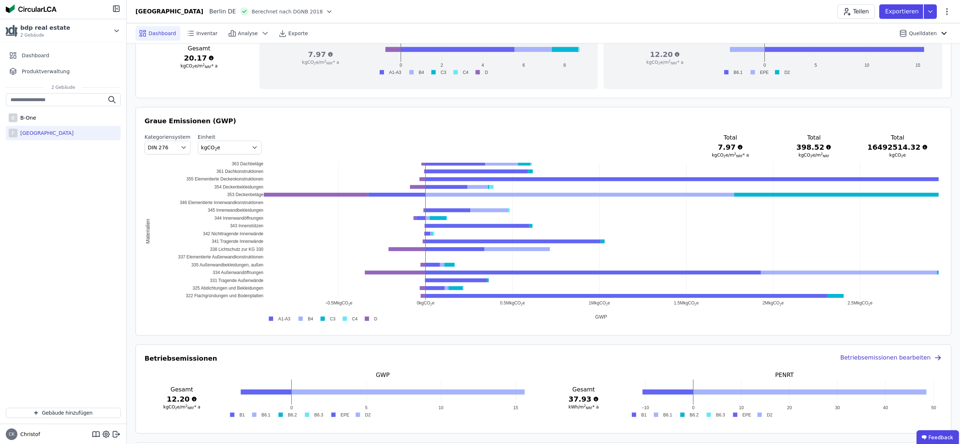
click at [560, 142] on div "Kategoriensystem DIN 276 Einheit kgCO 2 e Total 7.97 kgCO 2 e/m 2 NRF * a Total…" at bounding box center [544, 145] width 798 height 25
click at [245, 267] on div "0.5M kgCO ​ 2 ​ e 1M kgCO ​ 2 ​ e 1.5M kgCO ​ 2 ​ e 2M kgCO ​ 2 ​ e 2.5M kgCO ​…" at bounding box center [544, 242] width 798 height 163
click at [206, 33] on span "Inventar" at bounding box center [206, 33] width 21 height 7
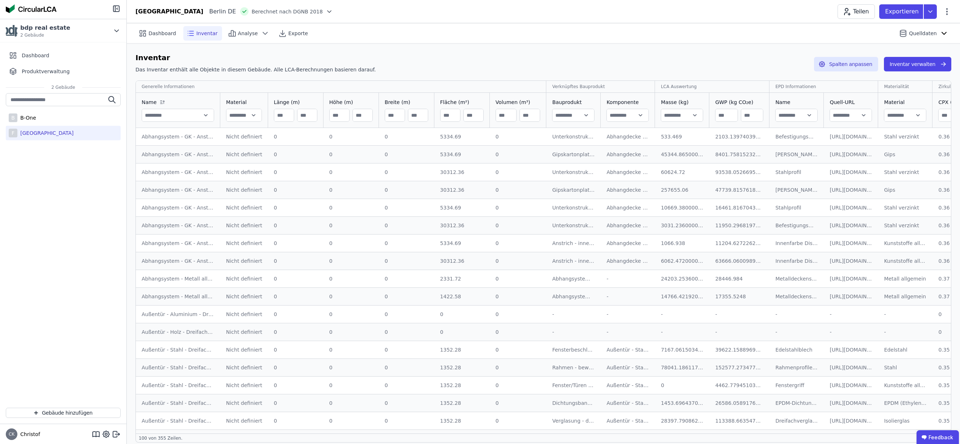
scroll to position [0, 0]
click at [903, 9] on p "Exportieren" at bounding box center [902, 11] width 35 height 9
click at [902, 9] on p "Exportieren" at bounding box center [902, 11] width 35 height 9
click at [240, 33] on span "Analyse" at bounding box center [248, 33] width 20 height 7
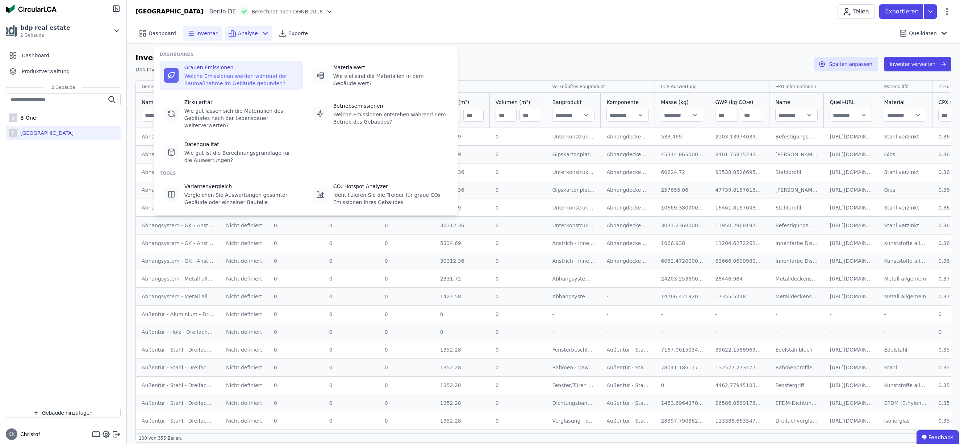
click at [234, 80] on div "Welche Emissionen werden während der Baumaßnahme im Gebäude gebunden?" at bounding box center [241, 79] width 114 height 14
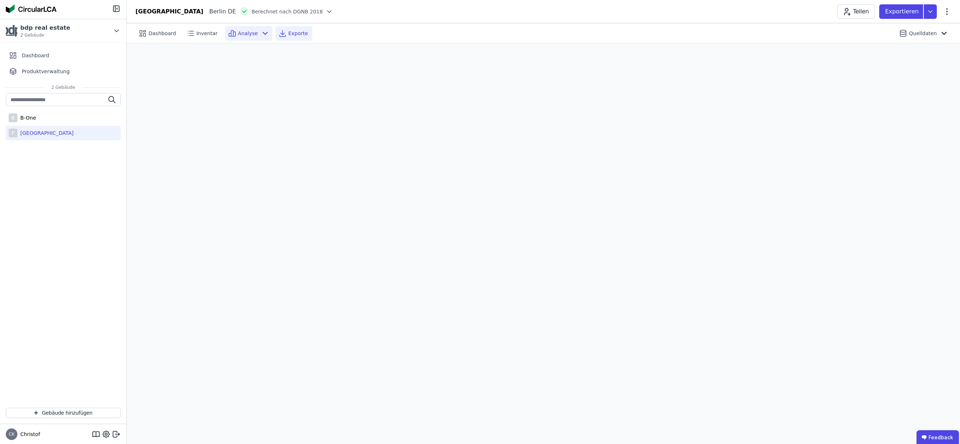
click at [296, 32] on span "Exporte" at bounding box center [298, 33] width 20 height 7
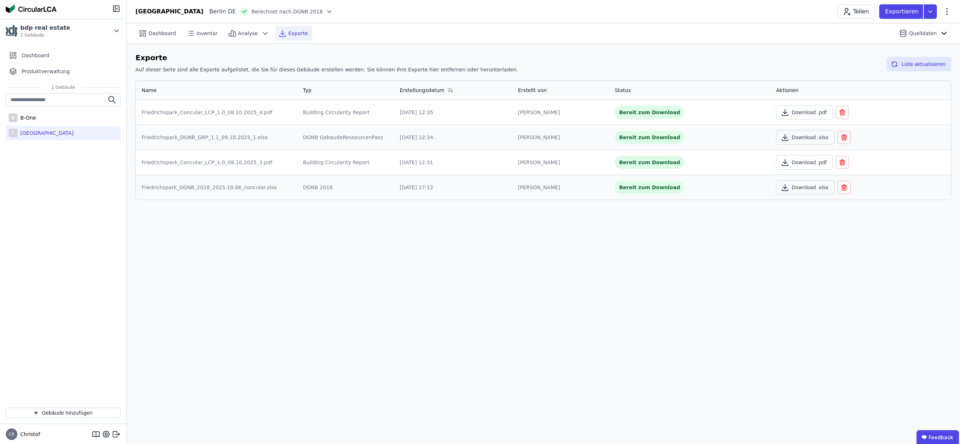
click at [841, 162] on icon "button" at bounding box center [842, 162] width 7 height 9
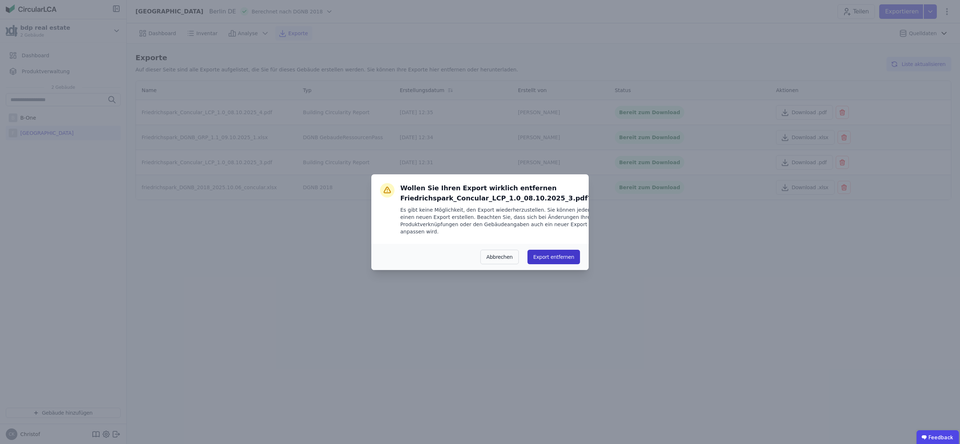
click at [554, 257] on button "Export entfernen" at bounding box center [554, 257] width 53 height 14
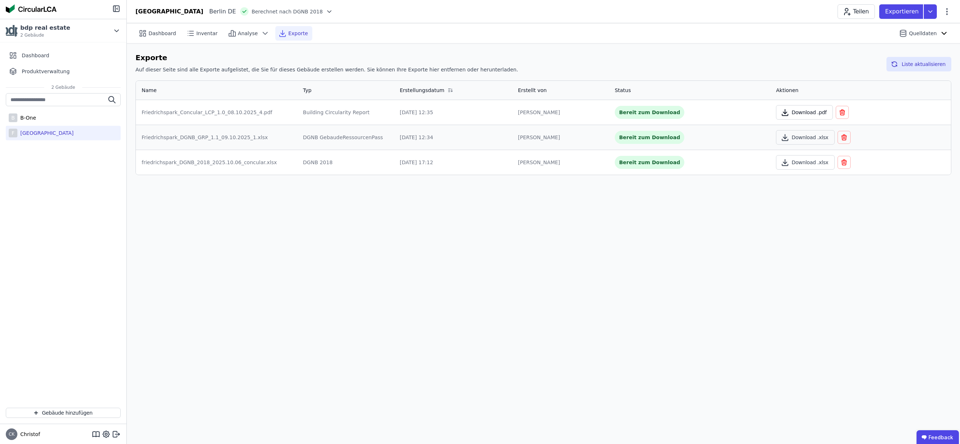
click at [806, 113] on button "Download .pdf" at bounding box center [804, 112] width 57 height 14
click at [803, 137] on button "Download .xlsx" at bounding box center [805, 137] width 58 height 14
click at [802, 137] on button "Download .xlsx" at bounding box center [805, 137] width 58 height 14
click at [801, 112] on button "Download .pdf" at bounding box center [804, 112] width 57 height 14
click at [805, 164] on button "Download .xlsx" at bounding box center [805, 162] width 58 height 14
